Goal: Find specific page/section: Find specific page/section

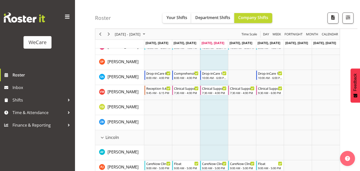
scroll to position [272, 0]
click at [115, 137] on span "Lincoln" at bounding box center [113, 138] width 14 height 6
click at [105, 137] on div "Lincoln resource" at bounding box center [102, 138] width 7 height 7
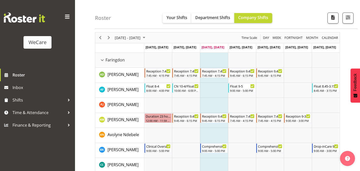
scroll to position [0, 0]
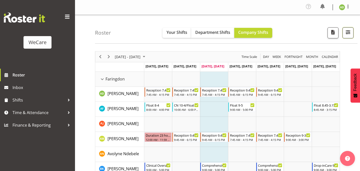
click at [347, 32] on span "button" at bounding box center [348, 32] width 7 height 7
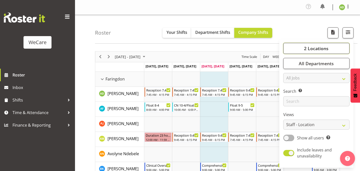
click at [317, 51] on button "2 Locations" at bounding box center [317, 48] width 66 height 11
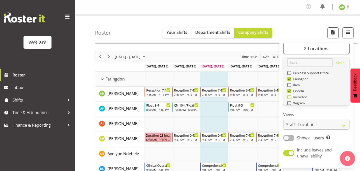
click at [291, 97] on span at bounding box center [290, 97] width 4 height 4
click at [291, 97] on input "Riccarton" at bounding box center [289, 96] width 3 height 3
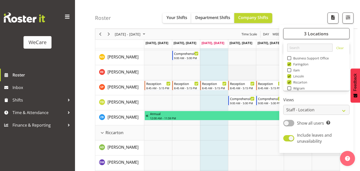
scroll to position [467, 0]
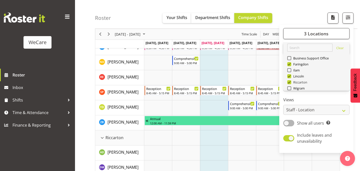
click at [290, 83] on span at bounding box center [290, 82] width 4 height 4
click at [290, 83] on input "Riccarton" at bounding box center [289, 82] width 3 height 3
checkbox input "false"
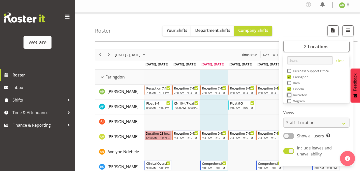
scroll to position [1, 0]
